Goal: Information Seeking & Learning: Learn about a topic

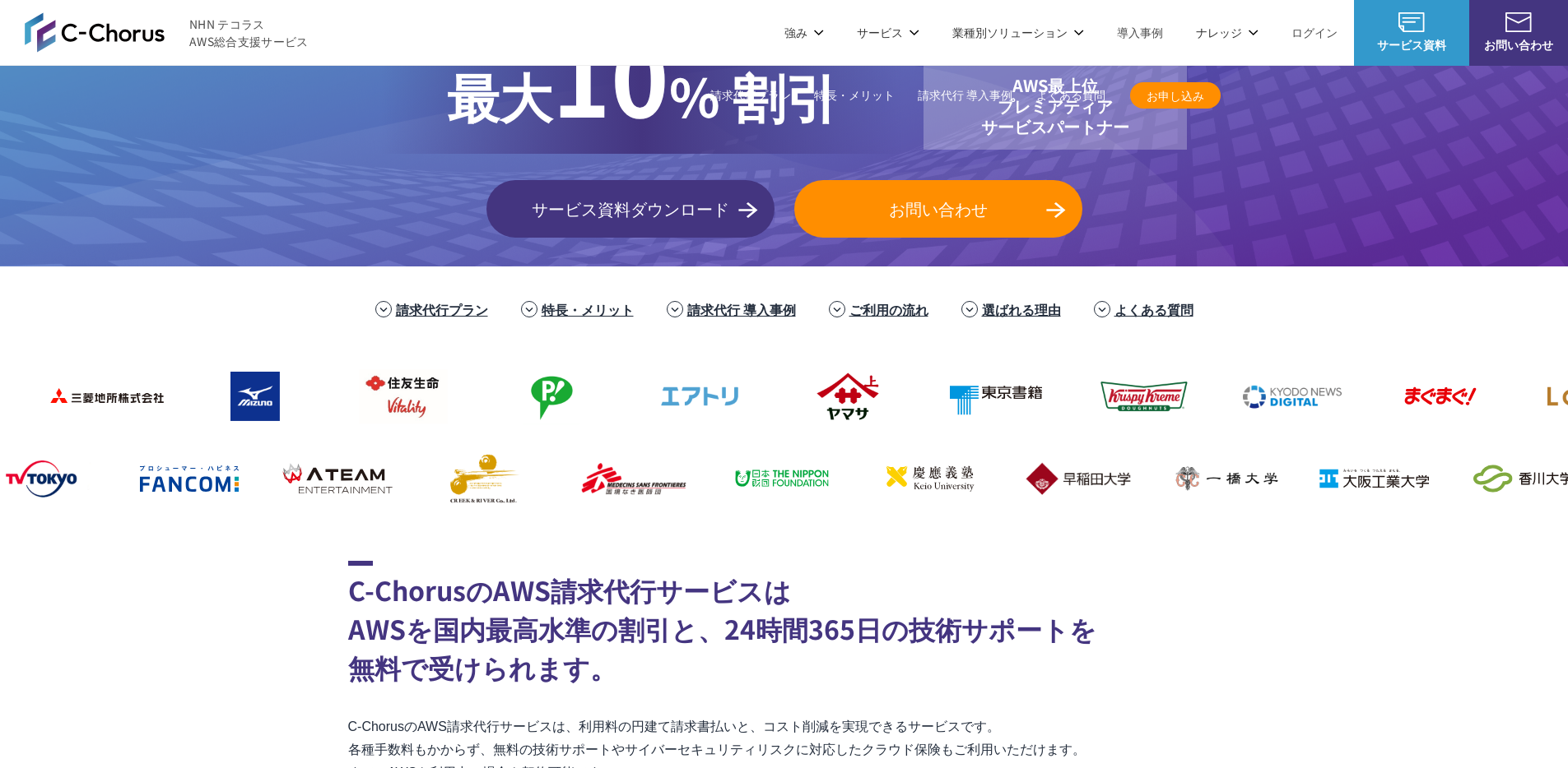
scroll to position [514, 0]
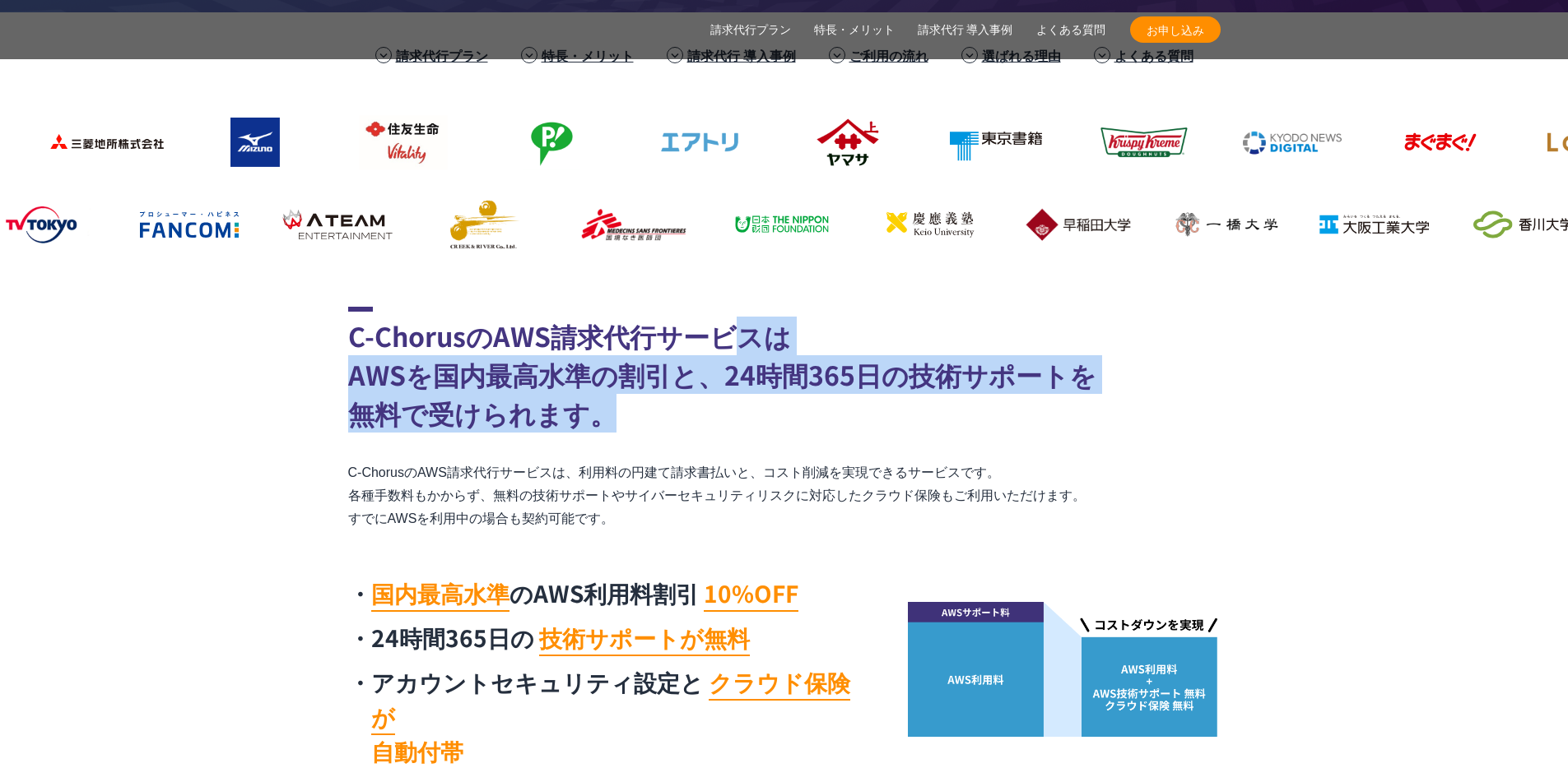
drag, startPoint x: 797, startPoint y: 388, endPoint x: 731, endPoint y: 354, distance: 74.2
click at [731, 354] on h2 "C-ChorusのAWS請求代行サービスは AWSを国内最高水準の割引と、24時間365日の技術サポートを 無料で受けられます。" at bounding box center [784, 369] width 872 height 125
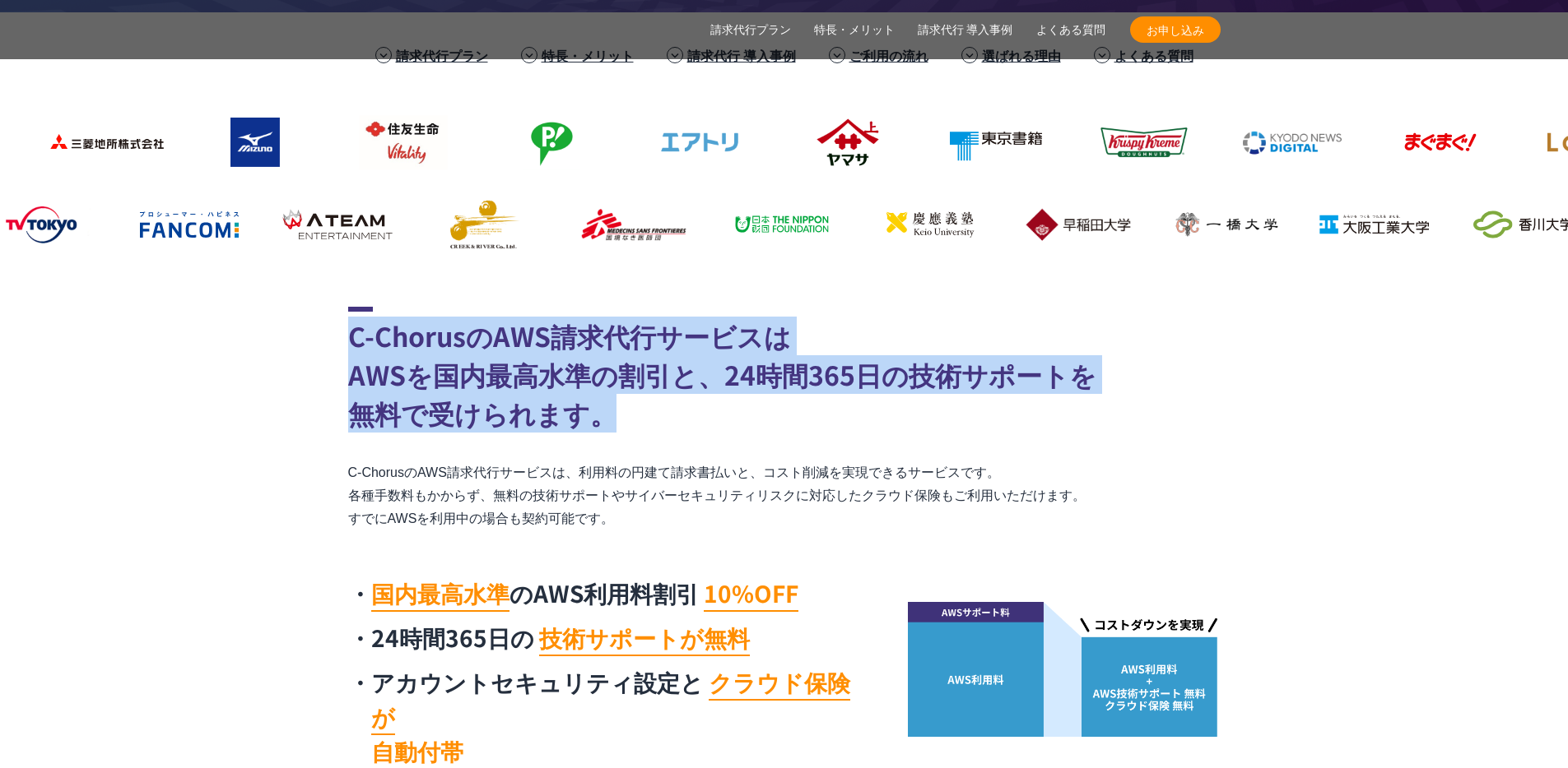
drag, startPoint x: 943, startPoint y: 336, endPoint x: 918, endPoint y: 304, distance: 40.6
click at [924, 310] on h2 "C-ChorusのAWS請求代行サービスは AWSを国内最高水準の割引と、24時間365日の技術サポートを 無料で受けられます。" at bounding box center [784, 369] width 872 height 125
click at [1116, 321] on h2 "C-ChorusのAWS請求代行サービスは AWSを国内最高水準の割引と、24時間365日の技術サポートを 無料で受けられます。" at bounding box center [784, 369] width 872 height 125
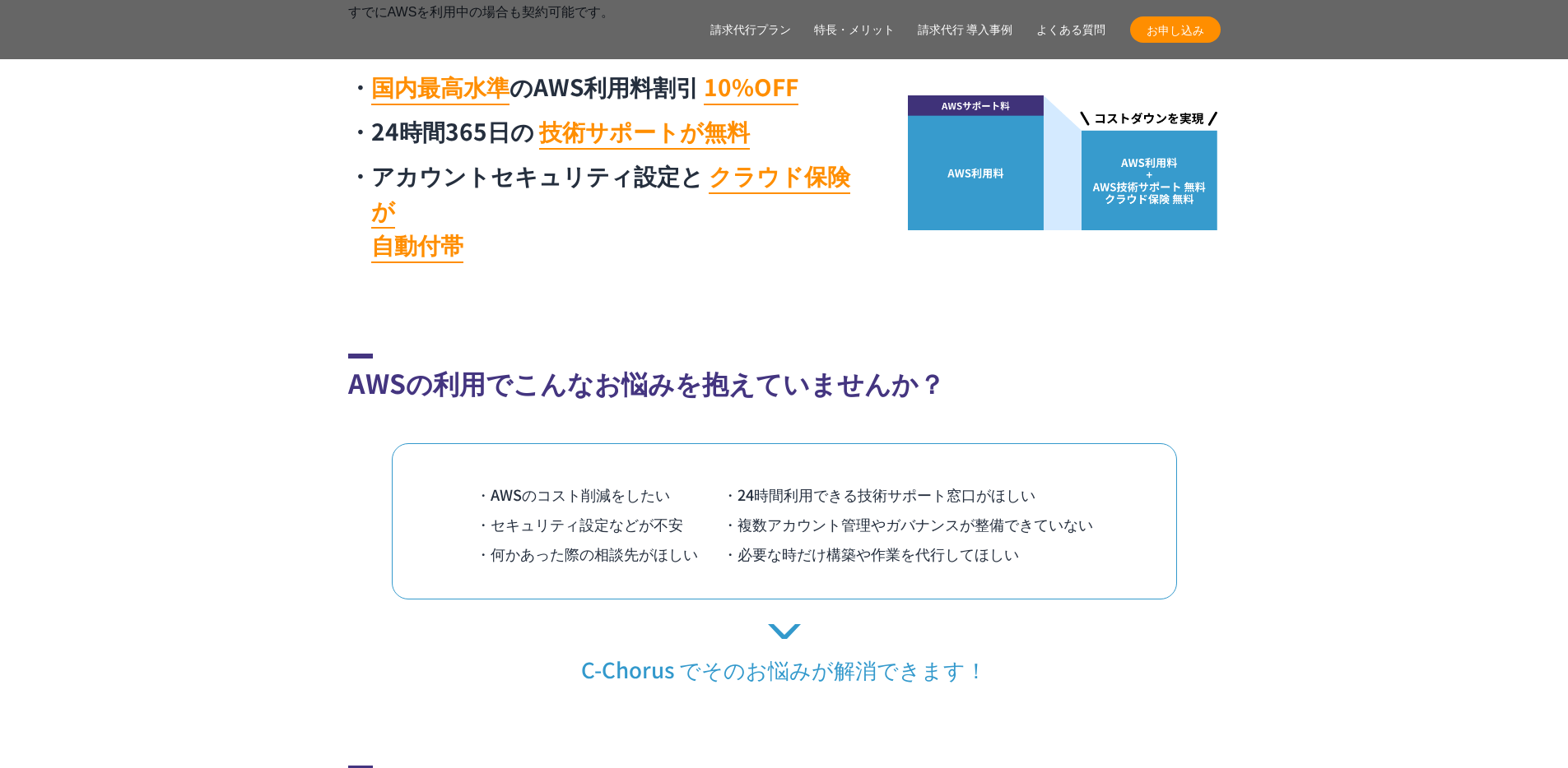
scroll to position [1090, 0]
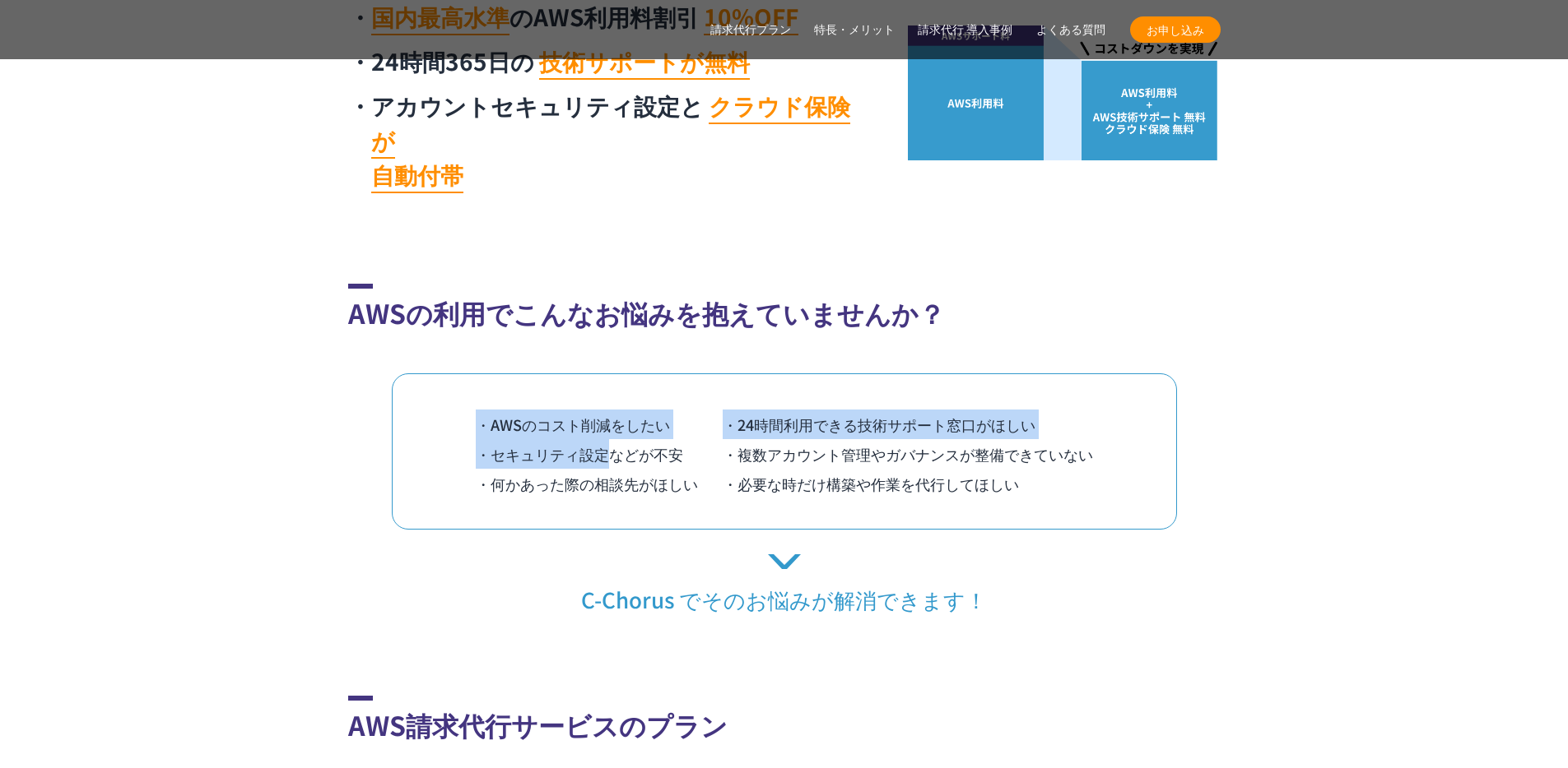
drag, startPoint x: 624, startPoint y: 376, endPoint x: 653, endPoint y: 361, distance: 32.6
click at [653, 373] on div "・AWSのコスト削減をしたい ・24時間利用できる技術サポート窓口がほしい ・セキュリティ設定などが不安 ・複数アカウント管理やガバナンスが整備できていない …" at bounding box center [784, 452] width 785 height 157
drag, startPoint x: 711, startPoint y: 422, endPoint x: 613, endPoint y: 371, distance: 110.5
click at [613, 373] on div "・AWSのコスト削減をしたい ・24時間利用できる技術サポート窓口がほしい ・セキュリティ設定などが不安 ・複数アカウント管理やガバナンスが整備できていない …" at bounding box center [784, 452] width 785 height 157
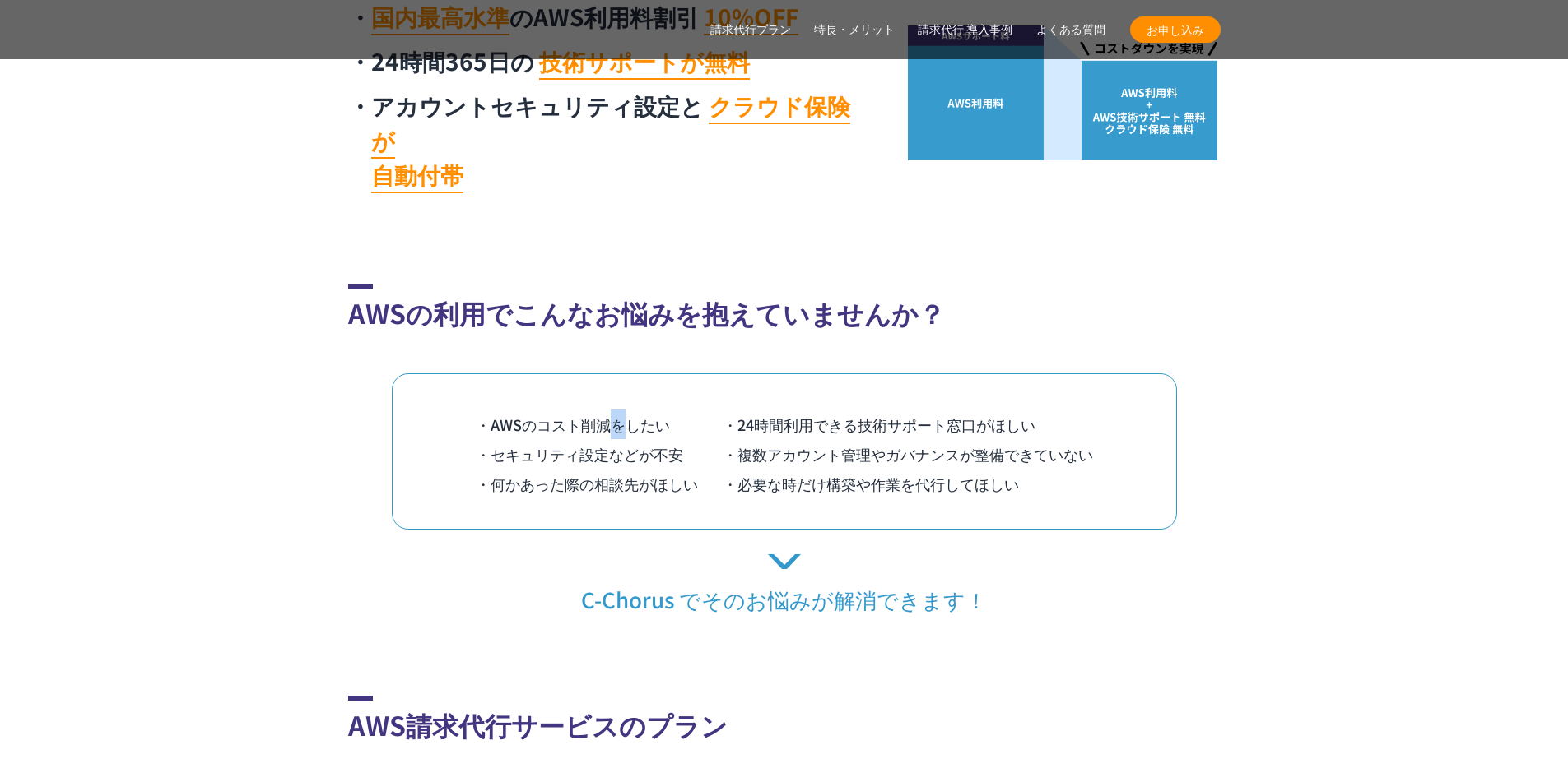
drag, startPoint x: 618, startPoint y: 388, endPoint x: 618, endPoint y: 403, distance: 15.0
click at [618, 409] on li "・AWSのコスト削減をしたい" at bounding box center [599, 424] width 247 height 29
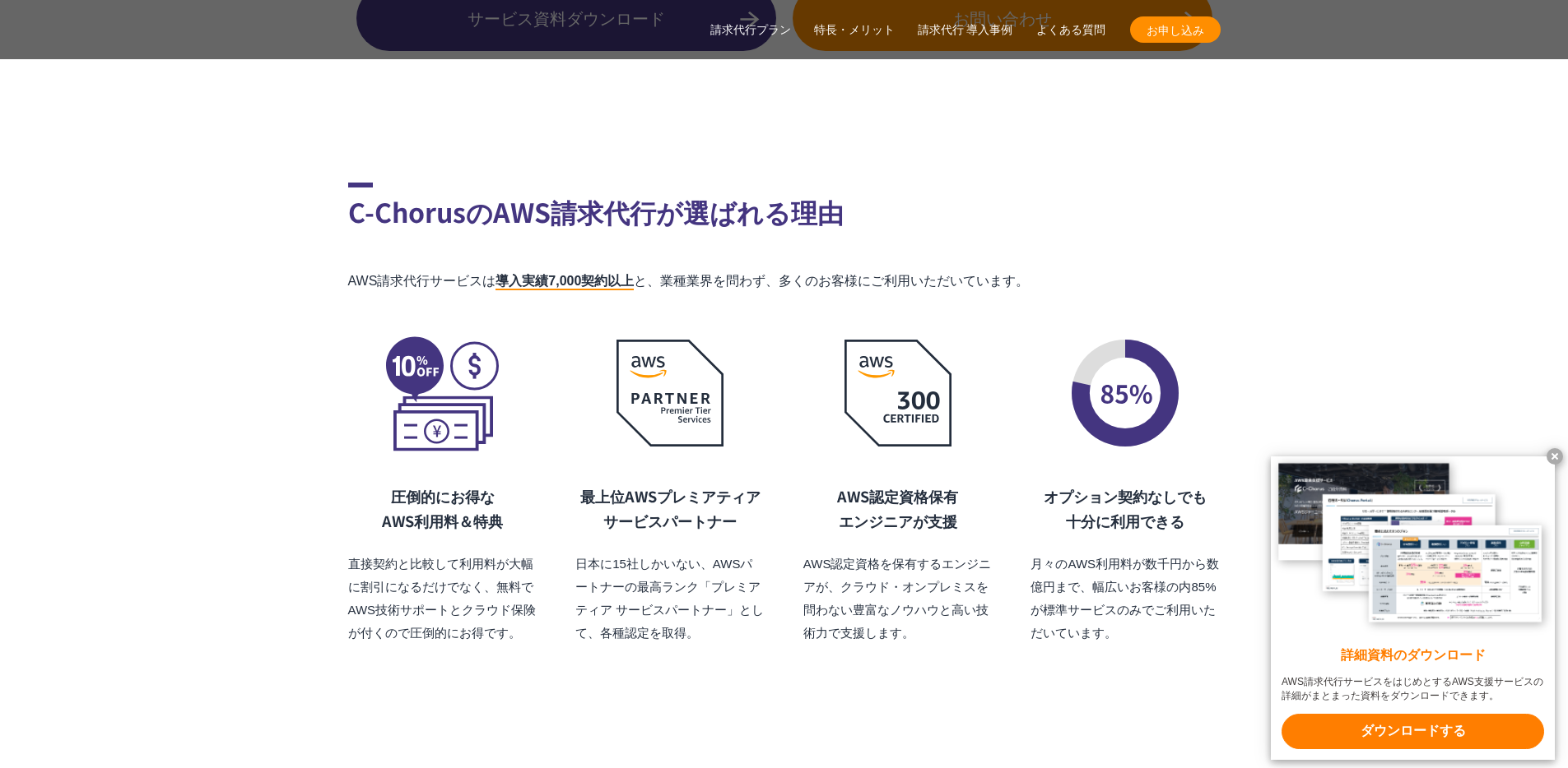
scroll to position [11674, 0]
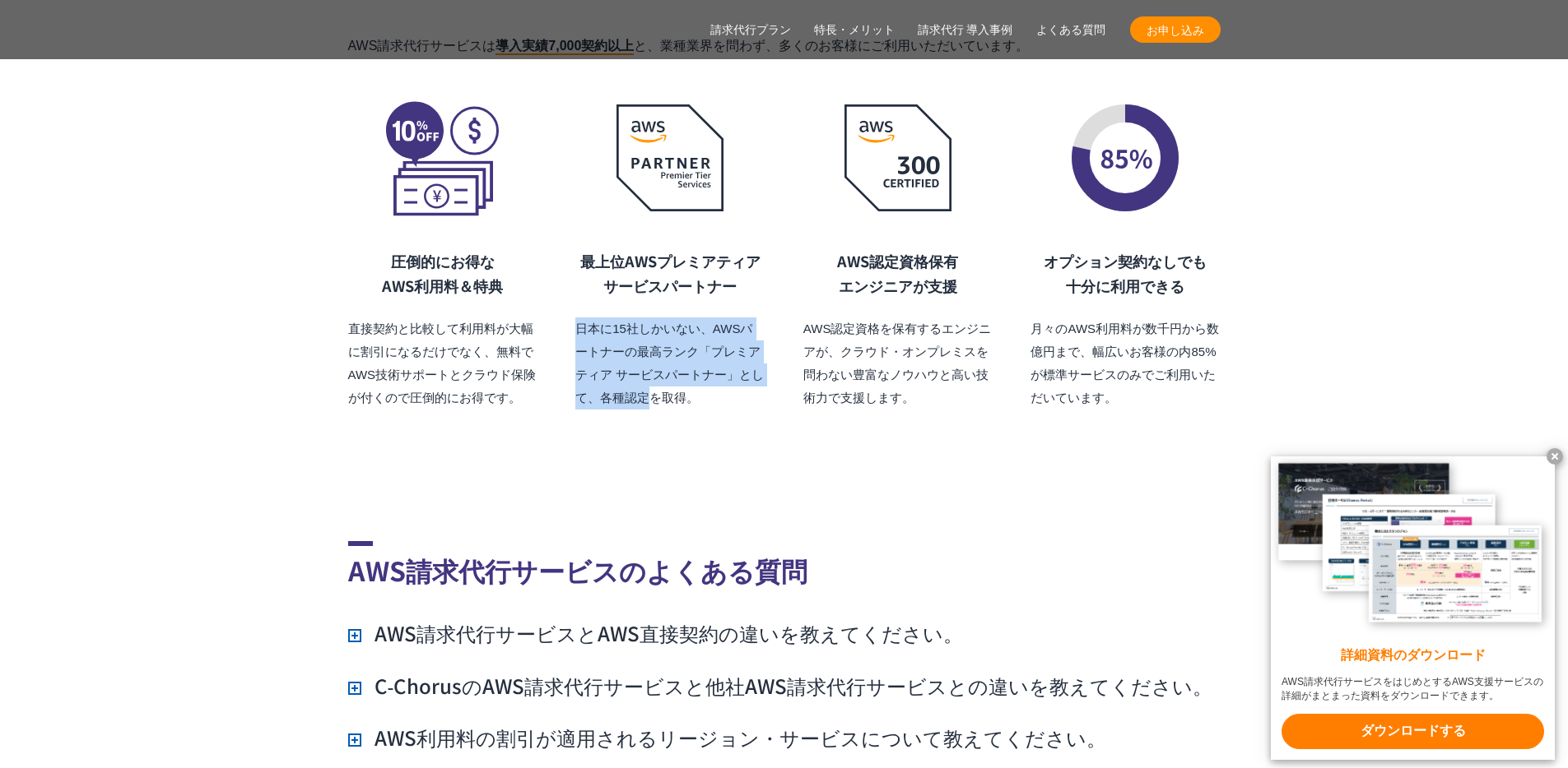
drag, startPoint x: 646, startPoint y: 352, endPoint x: 618, endPoint y: 272, distance: 84.8
click at [618, 272] on div "最上位AWSプレミアティア サービスパートナー 日本に15社しかいない、AWSパートナーの最高ランク「プレミアティア サービスパートナー」として、各種認定を取…" at bounding box center [669, 329] width 189 height 162
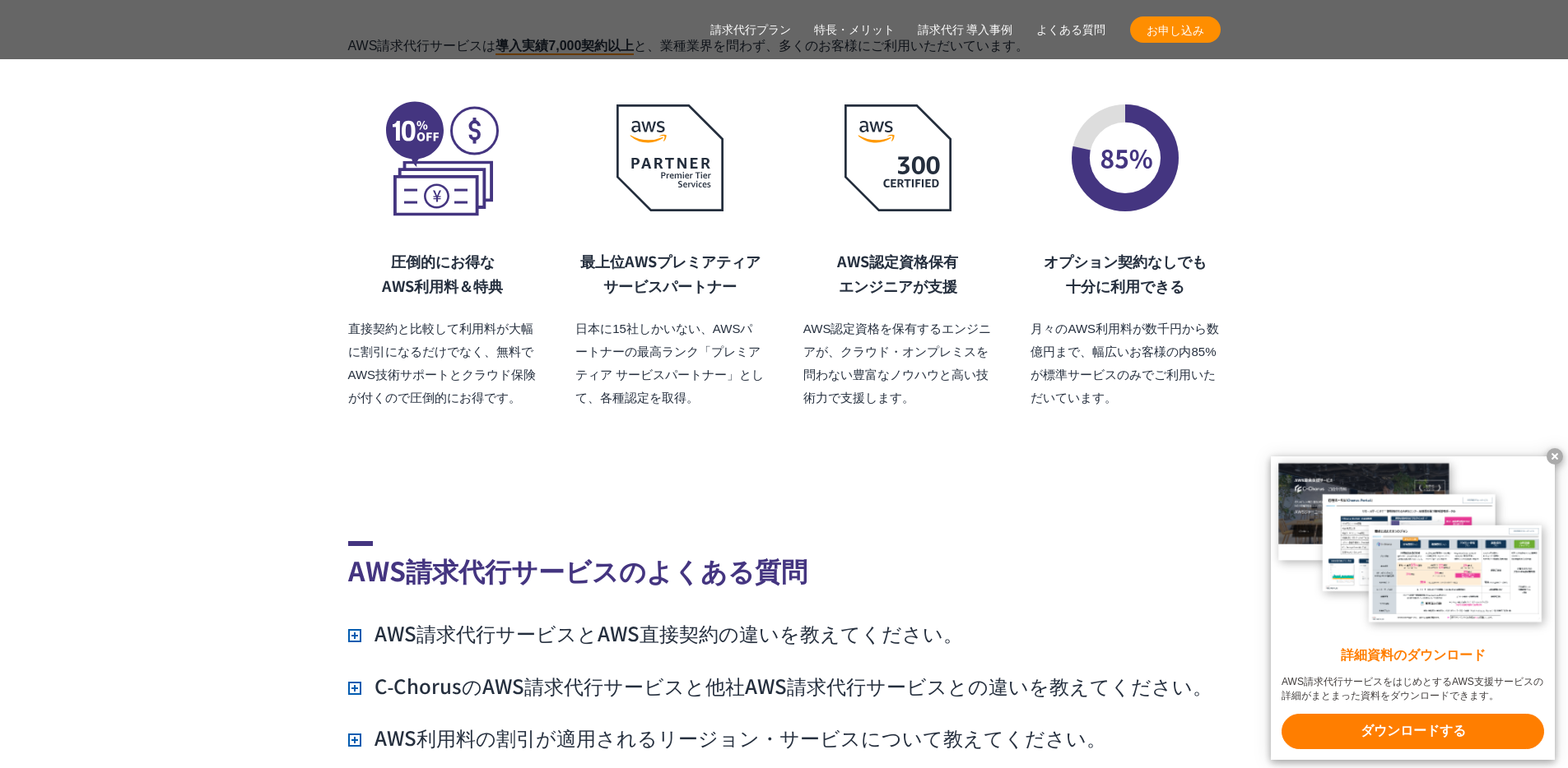
click at [785, 350] on div "圧倒的にお得な AWS利用料 ＆特典 直接契約と比較して利用料が大幅に割引になるだけでなく、無料でAWS技術サポートとクラウド保険が付くので圧倒的にお得です。…" at bounding box center [784, 254] width 872 height 311
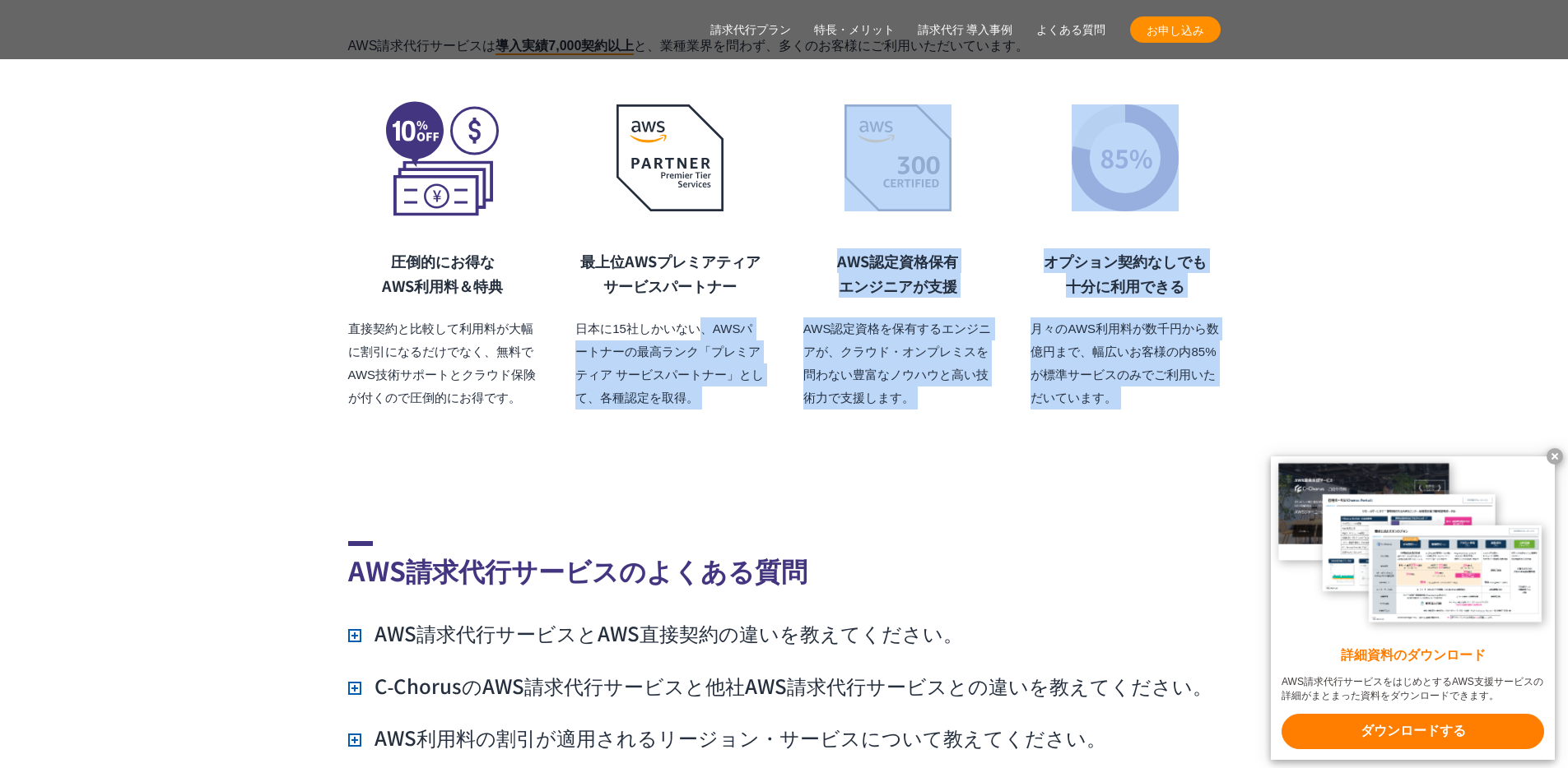
drag, startPoint x: 742, startPoint y: 377, endPoint x: 700, endPoint y: 290, distance: 96.6
click at [700, 317] on p "日本に15社しかいない、AWSパートナーの最高ランク「プレミアティア サービスパートナー」として、各種認定を取得。" at bounding box center [669, 363] width 189 height 92
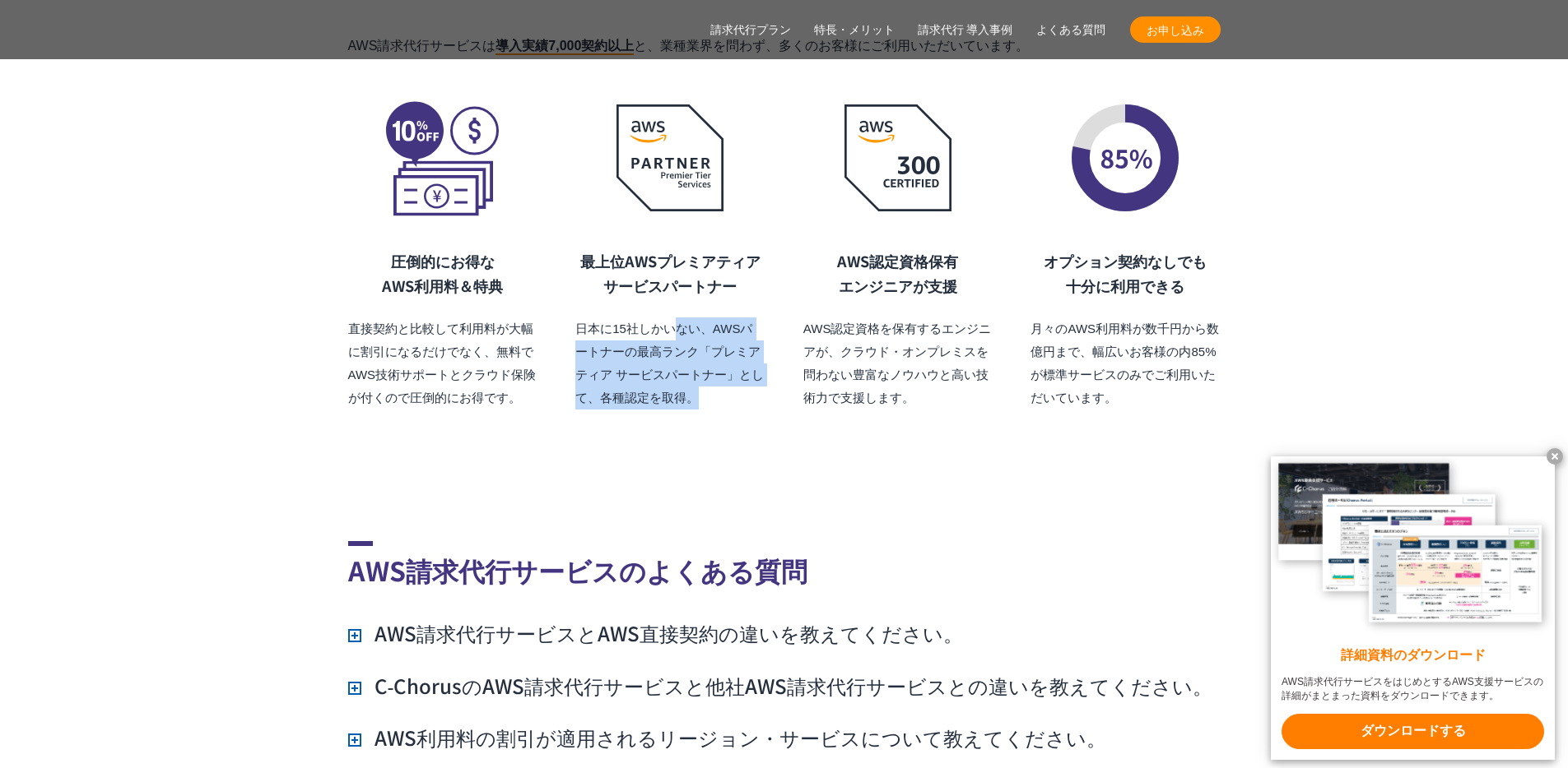
drag, startPoint x: 708, startPoint y: 357, endPoint x: 674, endPoint y: 276, distance: 87.8
click at [675, 277] on div "最上位AWSプレミアティア サービスパートナー 日本に15社しかいない、AWSパートナーの最高ランク「プレミアティア サービスパートナー」として、各種認定を取…" at bounding box center [669, 329] width 189 height 162
click at [674, 276] on div "最上位AWSプレミアティア サービスパートナー 日本に15社しかいない、AWSパートナーの最高ランク「プレミアティア サービスパートナー」として、各種認定を取…" at bounding box center [669, 329] width 189 height 162
drag, startPoint x: 699, startPoint y: 336, endPoint x: 686, endPoint y: 283, distance: 54.6
click at [686, 317] on p "日本に15社しかいない、AWSパートナーの最高ランク「プレミアティア サービスパートナー」として、各種認定を取得。" at bounding box center [669, 363] width 189 height 92
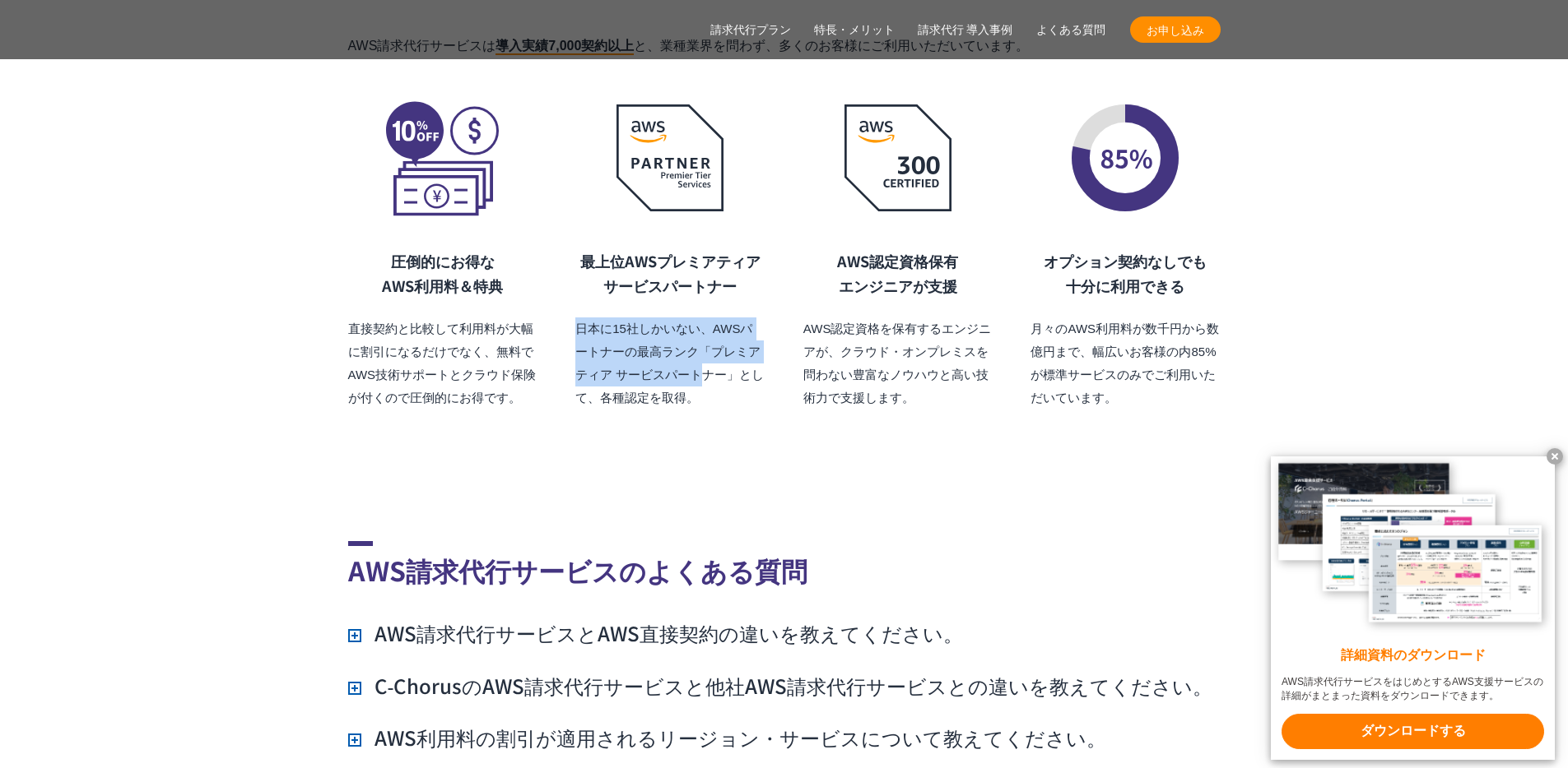
click at [686, 317] on p "日本に15社しかいない、AWSパートナーの最高ランク「プレミアティア サービスパートナー」として、各種認定を取得。" at bounding box center [669, 363] width 189 height 92
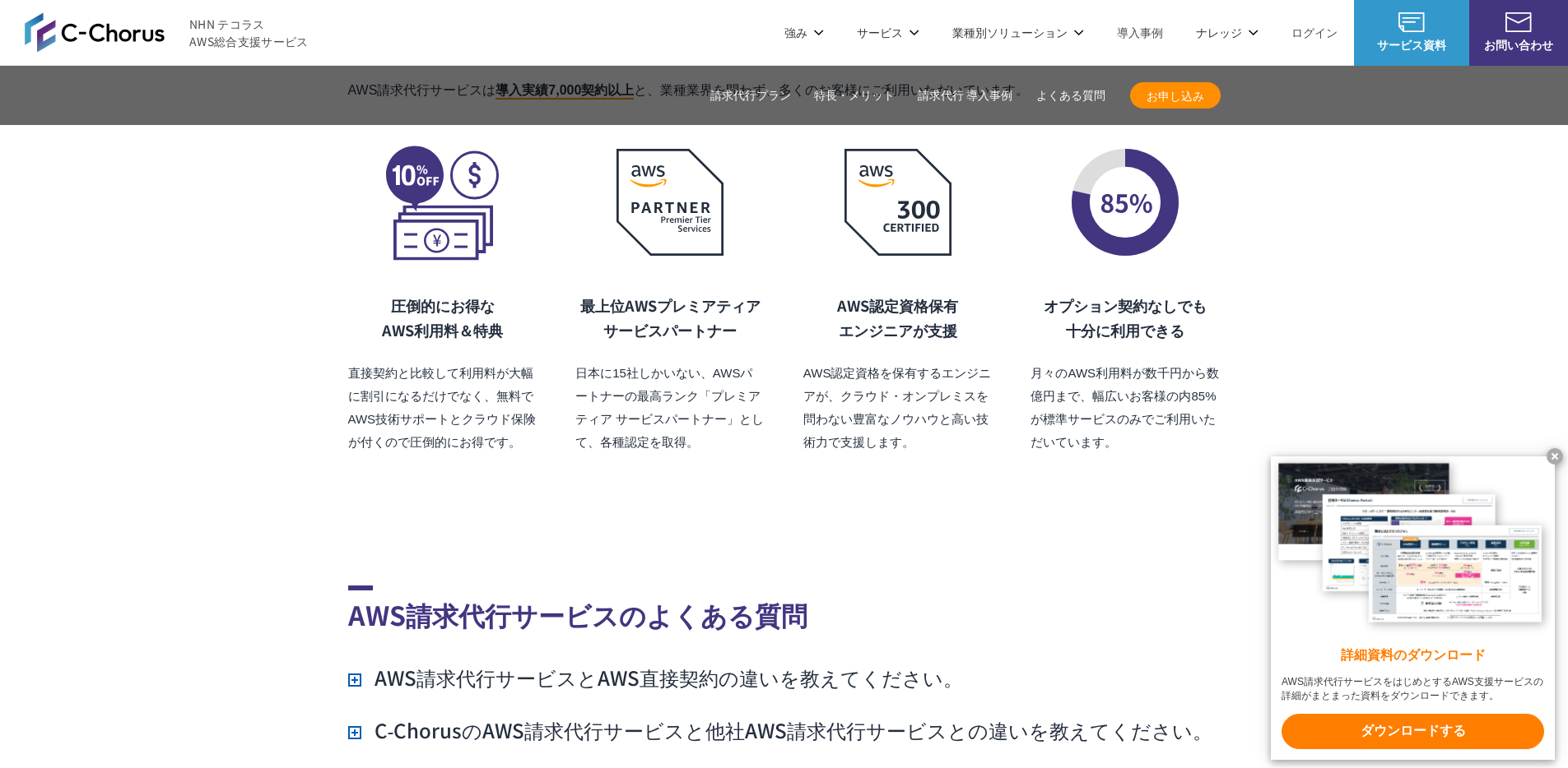
scroll to position [11575, 0]
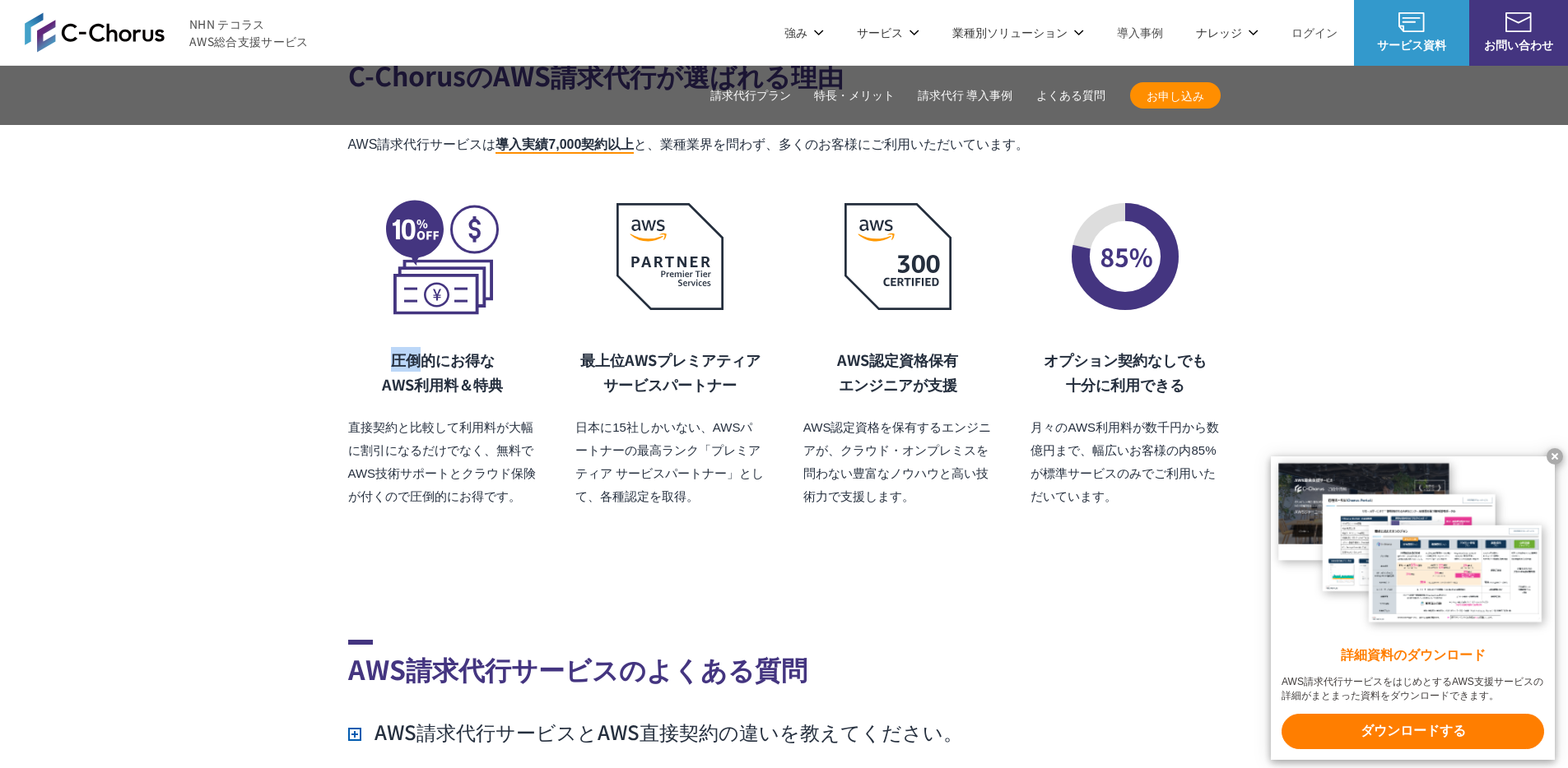
click at [405, 296] on div "圧倒的にお得な AWS利用料 ＆特典 直接契約と比較して利用料が大幅に割引になるだけでなく、無料でAWS技術サポートとクラウド保険が付くので圧倒的にお得です。" at bounding box center [442, 353] width 189 height 311
drag, startPoint x: 489, startPoint y: 392, endPoint x: 416, endPoint y: 280, distance: 133.7
click at [417, 280] on div "圧倒的にお得な AWS利用料 ＆特典 直接契約と比較して利用料が大幅に割引になるだけでなく、無料でAWS技術サポートとクラウド保険が付くので圧倒的にお得です。" at bounding box center [442, 353] width 189 height 311
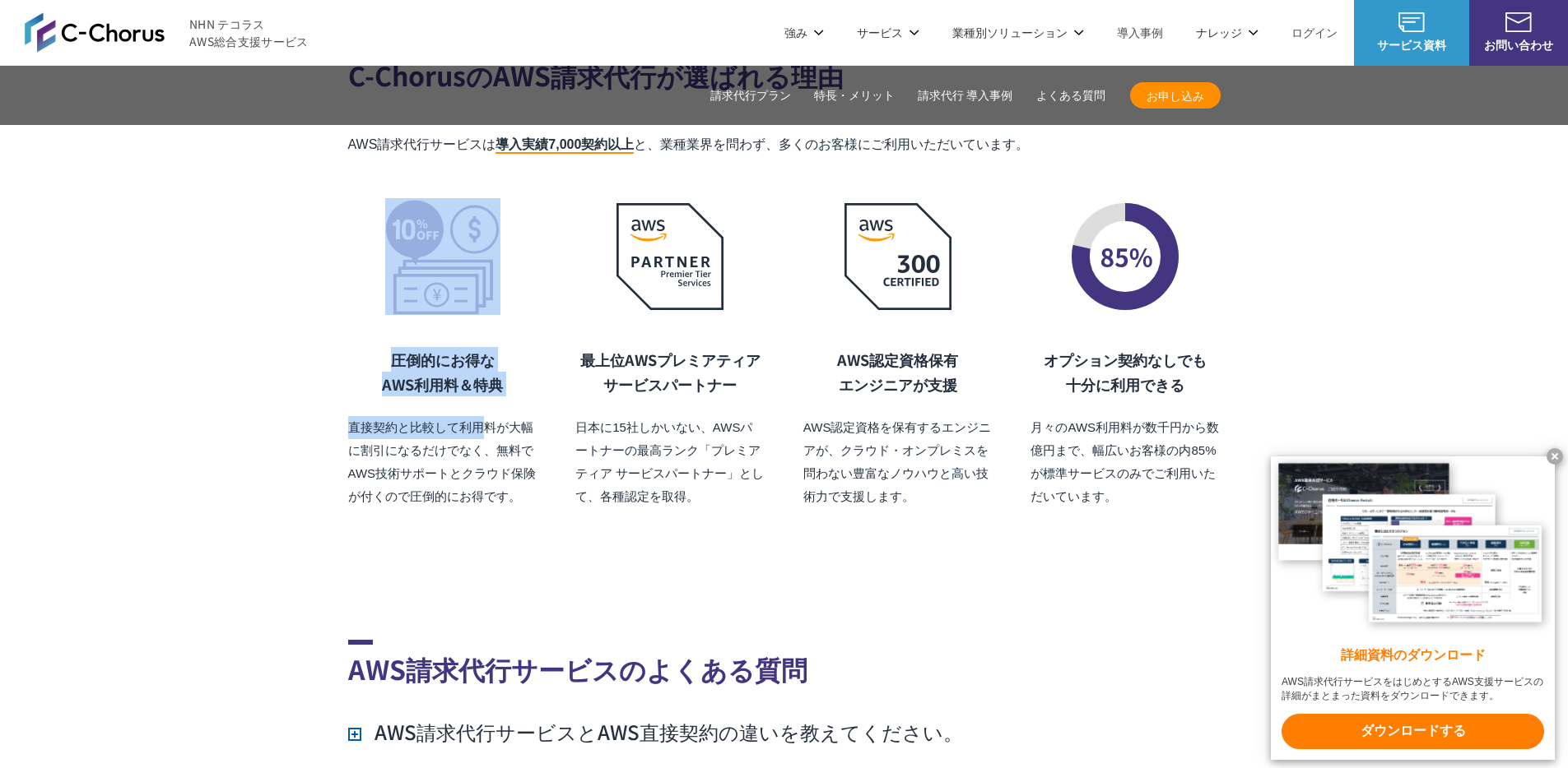
click at [416, 280] on img at bounding box center [443, 256] width 116 height 117
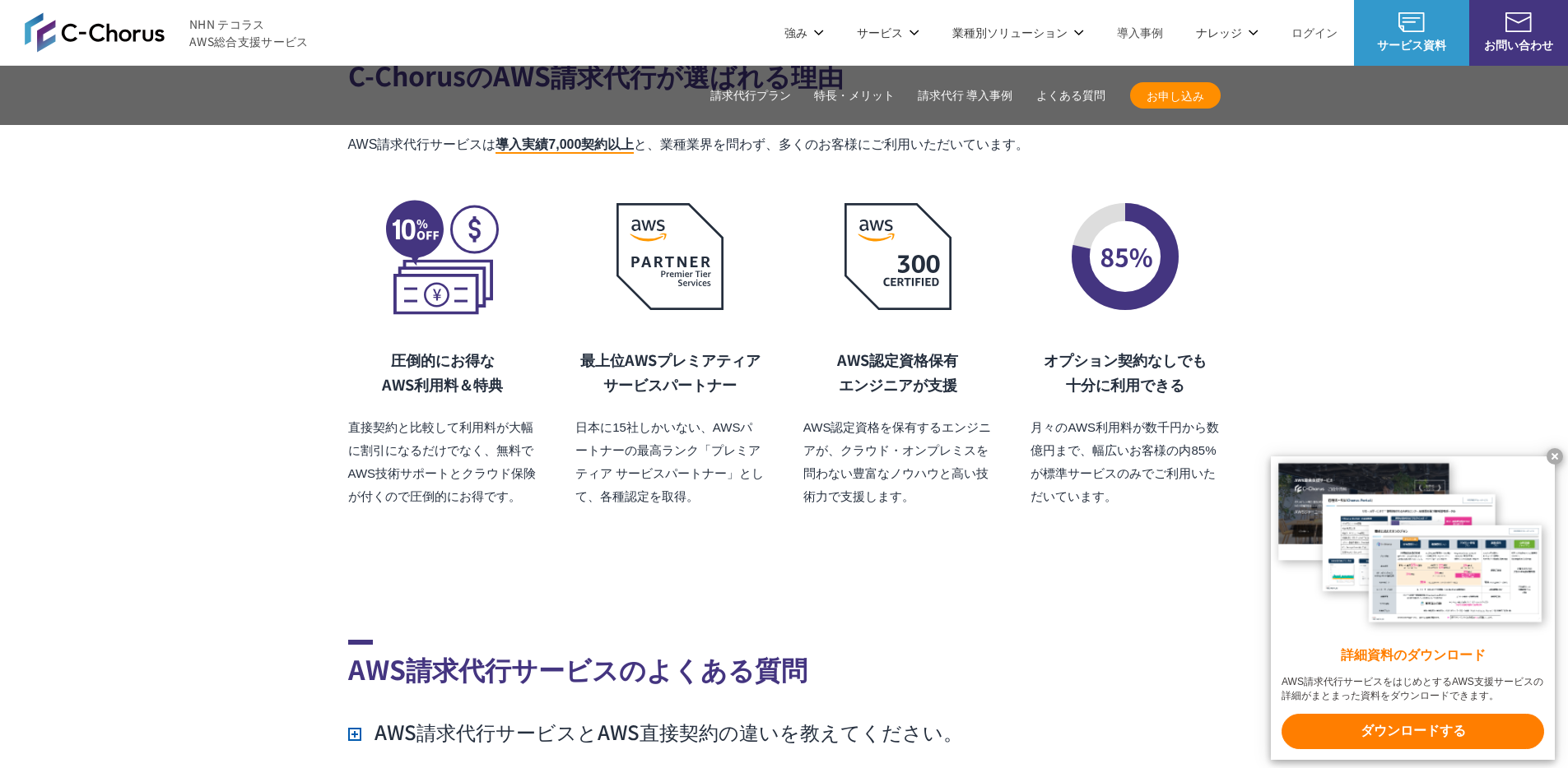
click at [461, 416] on p "直接契約と比較して利用料が大幅に割引になるだけでなく、無料でAWS技術サポートとクラウド保険が付くので圧倒的にお得です。" at bounding box center [442, 462] width 189 height 92
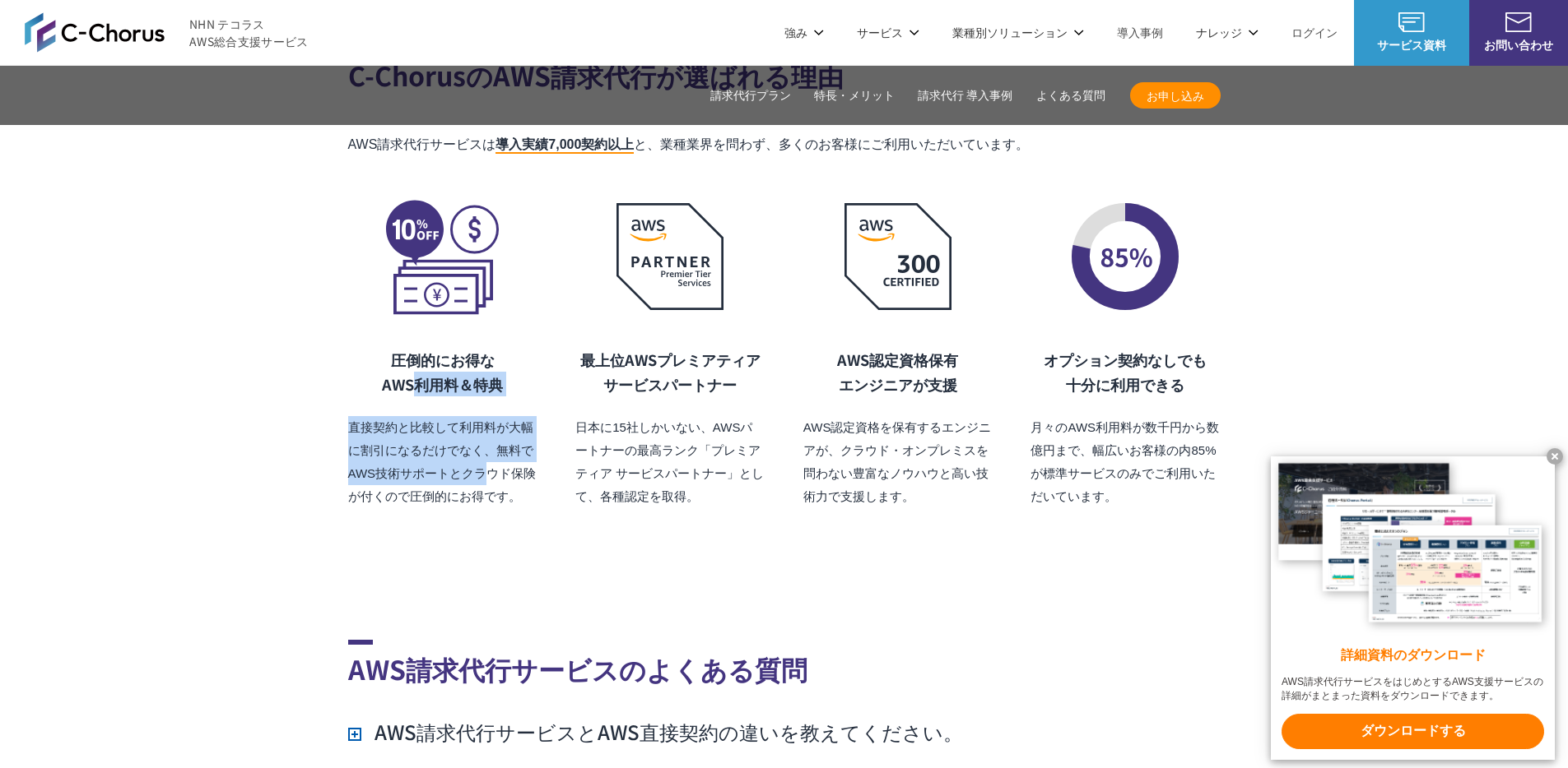
drag, startPoint x: 492, startPoint y: 427, endPoint x: 418, endPoint y: 339, distance: 115.0
click at [419, 347] on div "圧倒的にお得な AWS利用料 ＆特典 直接契約と比較して利用料が大幅に割引になるだけでなく、無料でAWS技術サポートとクラウド保険が付くので圧倒的にお得です。" at bounding box center [442, 427] width 189 height 162
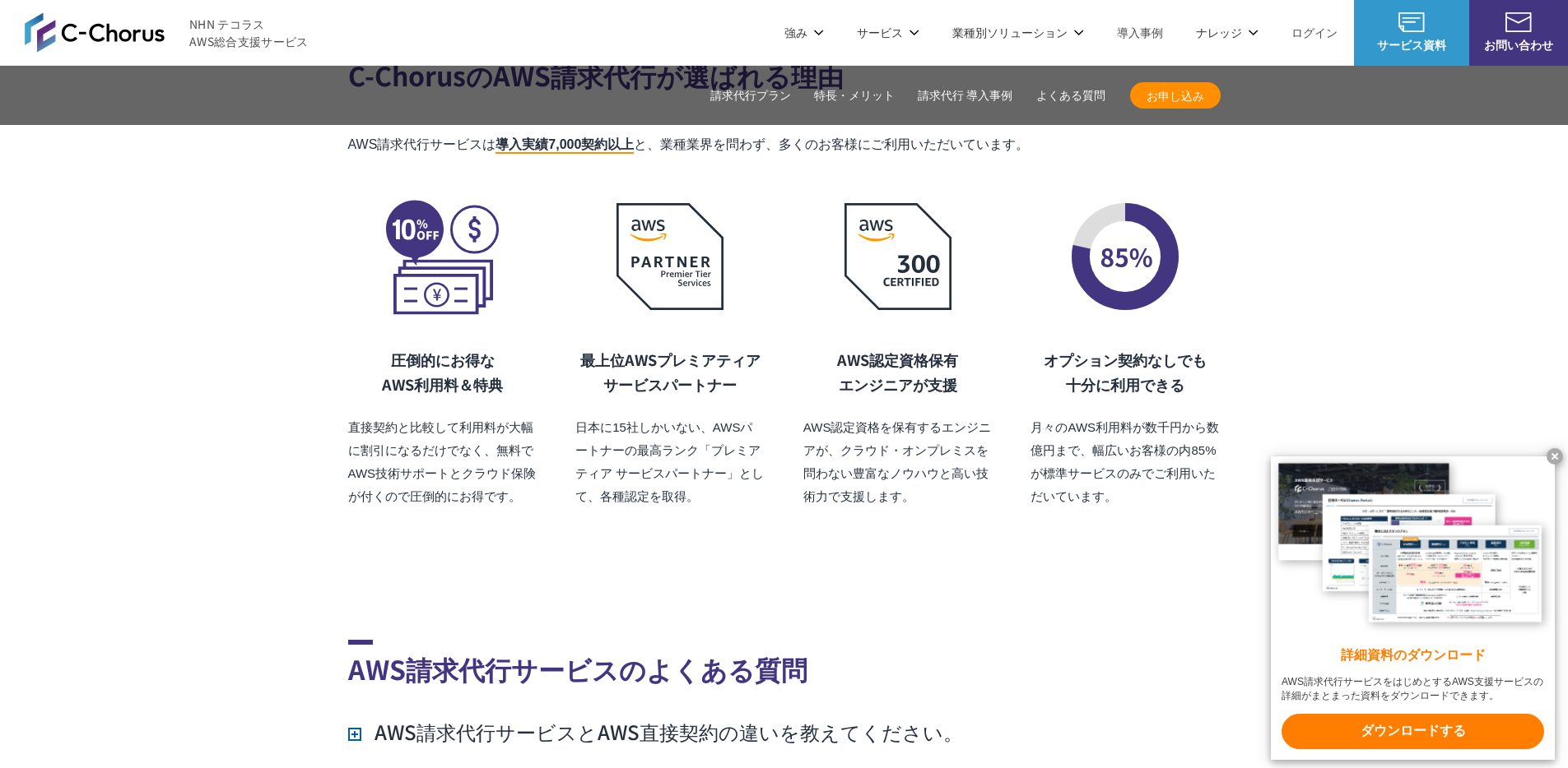
click at [418, 347] on h3 "圧倒的にお得な AWS利用料 ＆特典" at bounding box center [442, 371] width 189 height 49
drag, startPoint x: 463, startPoint y: 416, endPoint x: 426, endPoint y: 357, distance: 69.6
click at [426, 357] on div "圧倒的にお得な AWS利用料 ＆特典 直接契約と比較して利用料が大幅に割引になるだけでなく、無料でAWS技術サポートとクラウド保険が付くので圧倒的にお得です。" at bounding box center [442, 427] width 189 height 162
drag, startPoint x: 426, startPoint y: 356, endPoint x: 469, endPoint y: 431, distance: 86.5
click at [426, 357] on h3 "圧倒的にお得な AWS利用料 ＆特典" at bounding box center [442, 371] width 189 height 49
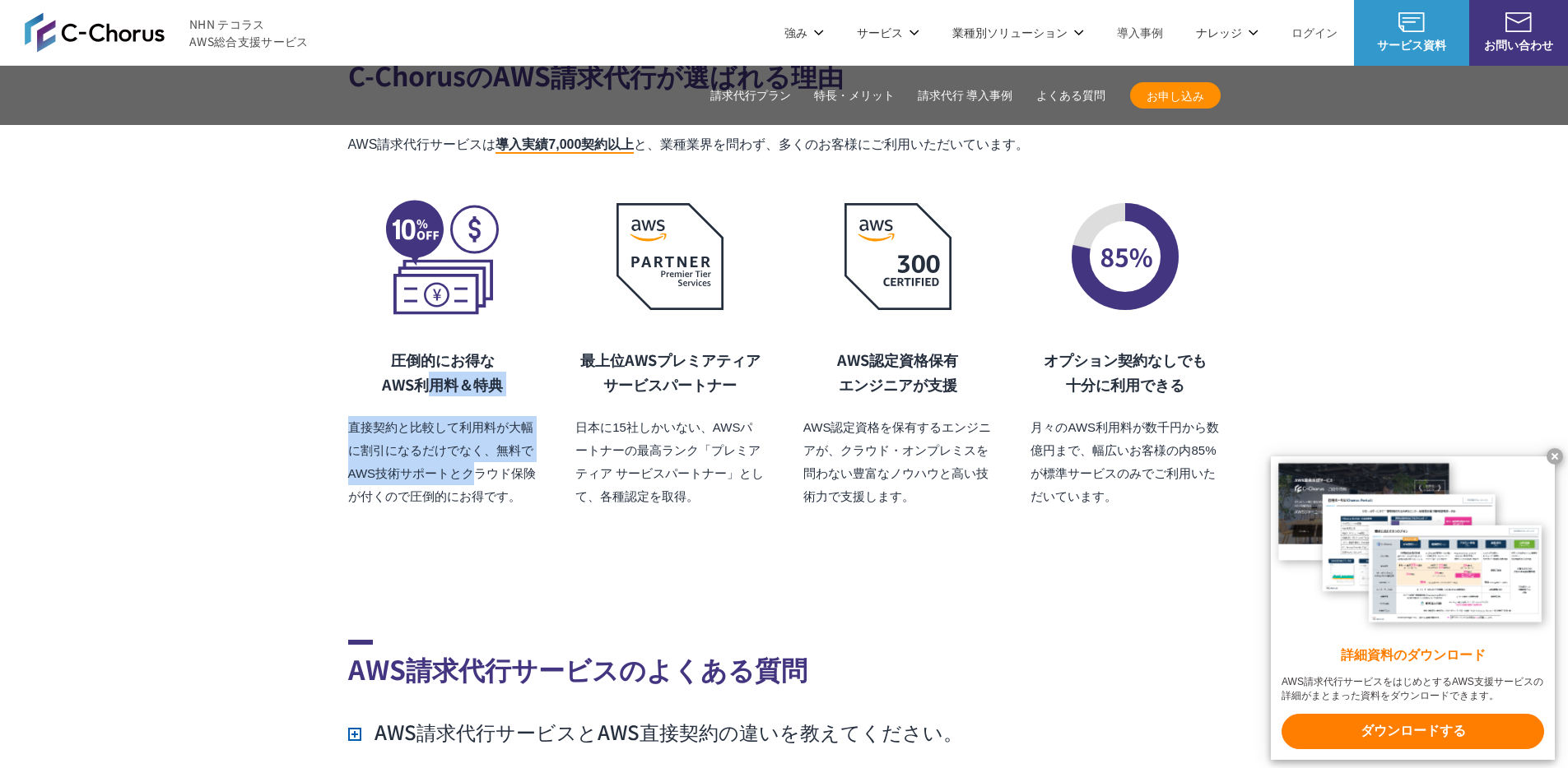
drag, startPoint x: 464, startPoint y: 407, endPoint x: 429, endPoint y: 347, distance: 69.5
click at [429, 349] on div "圧倒的にお得な AWS利用料 ＆特典 直接契約と比較して利用料が大幅に割引になるだけでなく、無料でAWS技術サポートとクラウド保険が付くので圧倒的にお得です。" at bounding box center [442, 427] width 189 height 162
click at [429, 347] on h3 "圧倒的にお得な AWS利用料 ＆特典" at bounding box center [442, 371] width 189 height 49
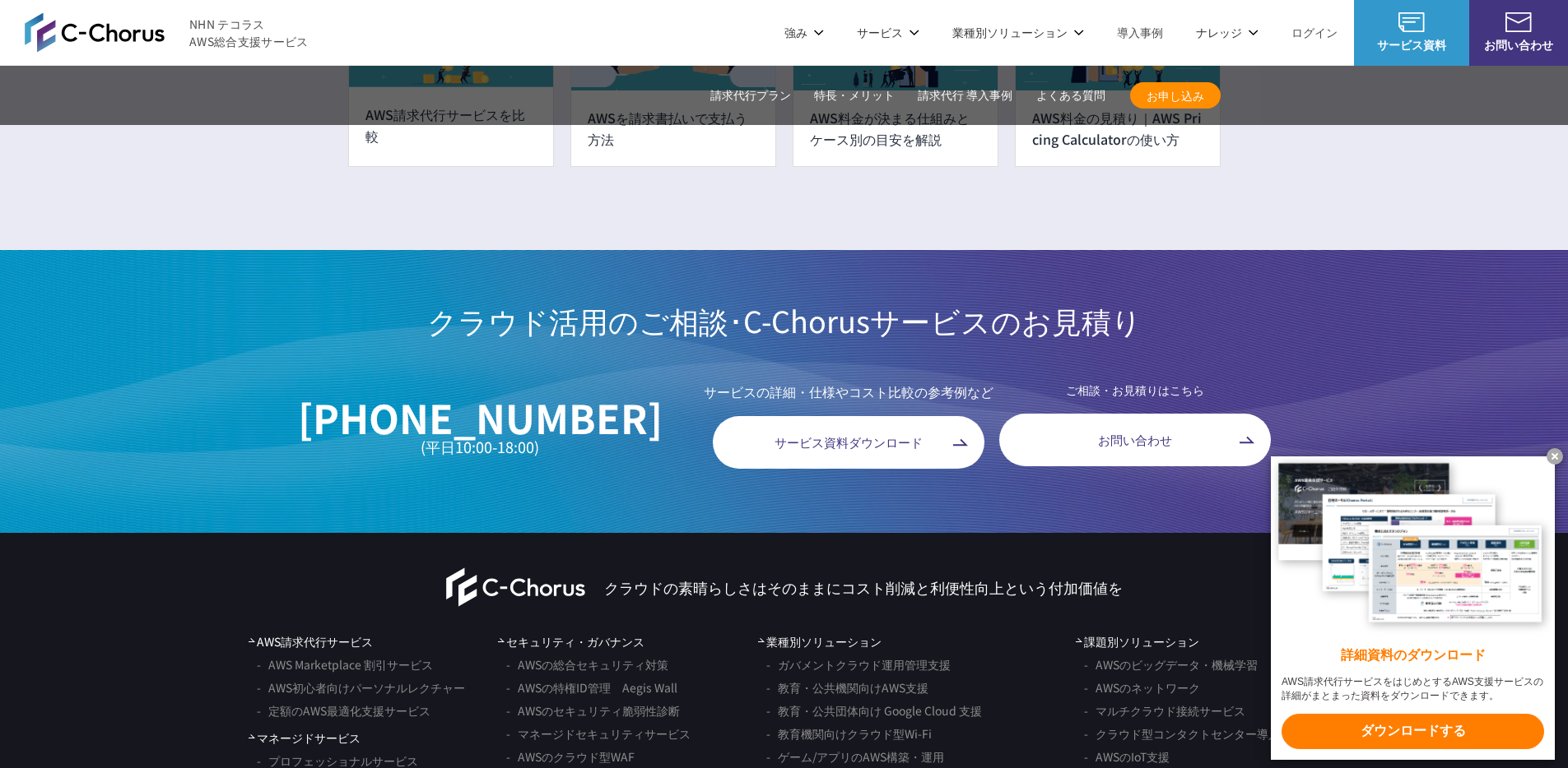
scroll to position [13128, 0]
